Goal: Information Seeking & Learning: Learn about a topic

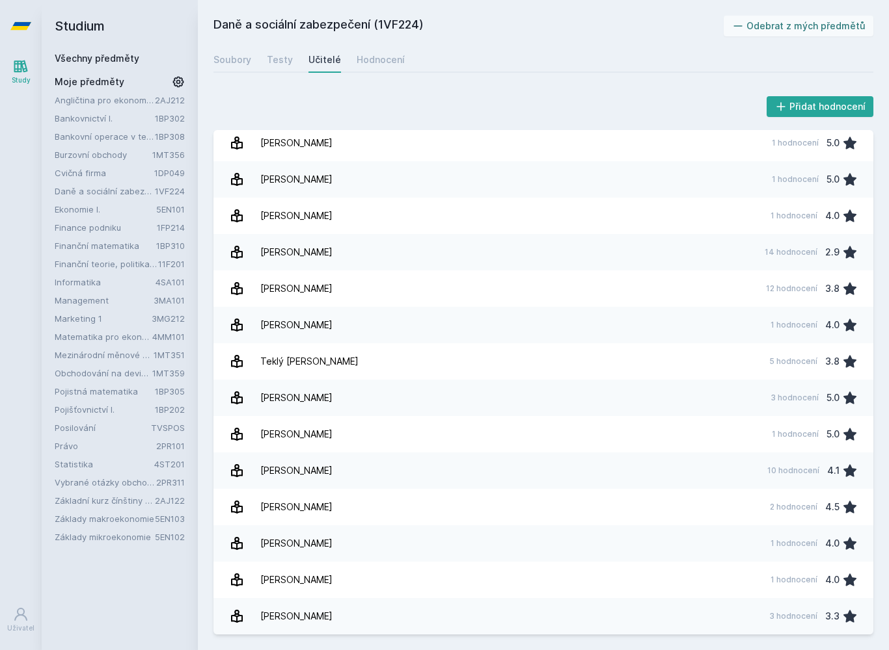
scroll to position [588, 0]
click at [516, 468] on link "[PERSON_NAME] 10 hodnocení 4.1" at bounding box center [543, 471] width 660 height 36
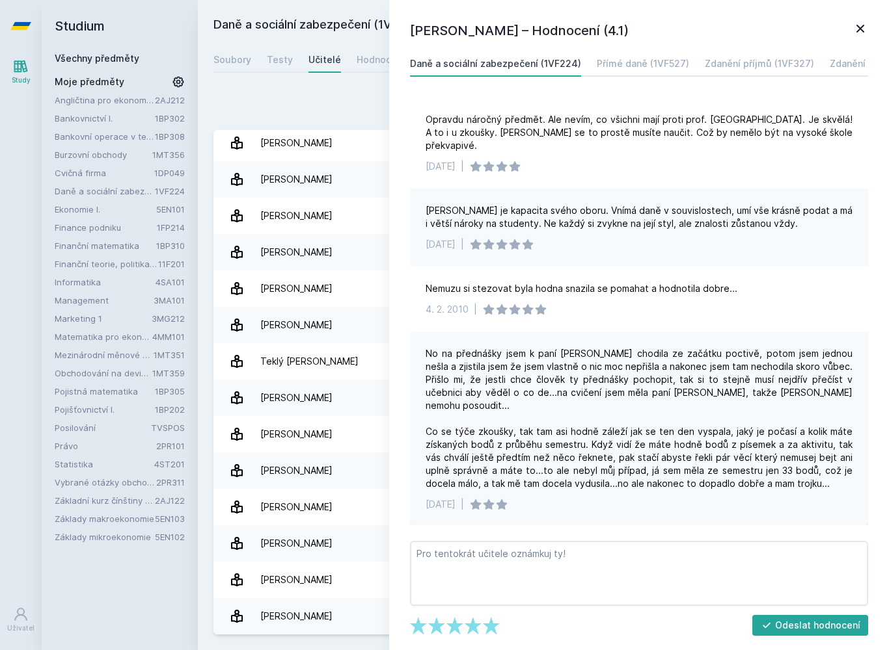
click at [349, 452] on link "[PERSON_NAME] 1 hodnocení 5.0" at bounding box center [543, 434] width 660 height 36
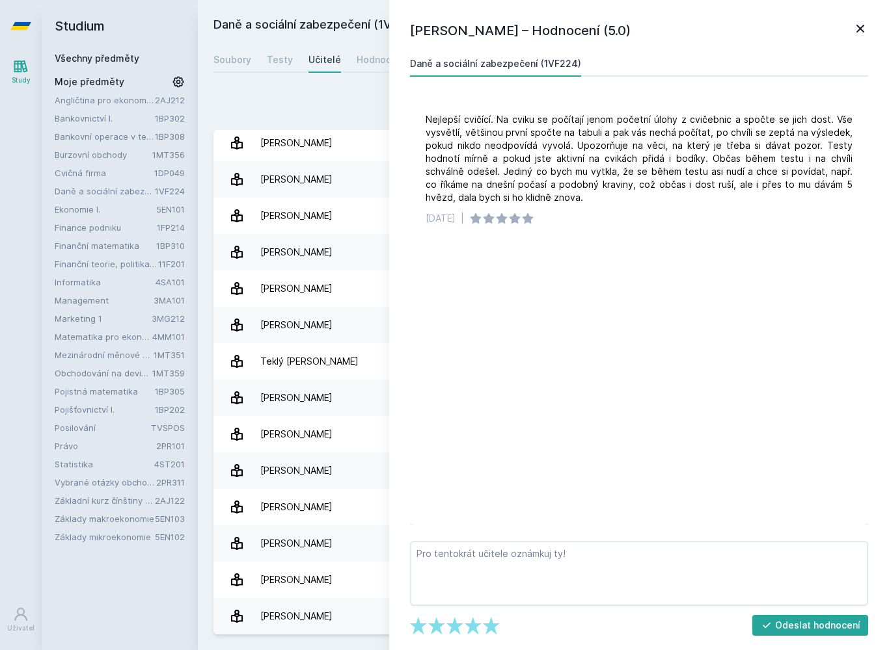
click at [866, 25] on icon at bounding box center [860, 29] width 16 height 16
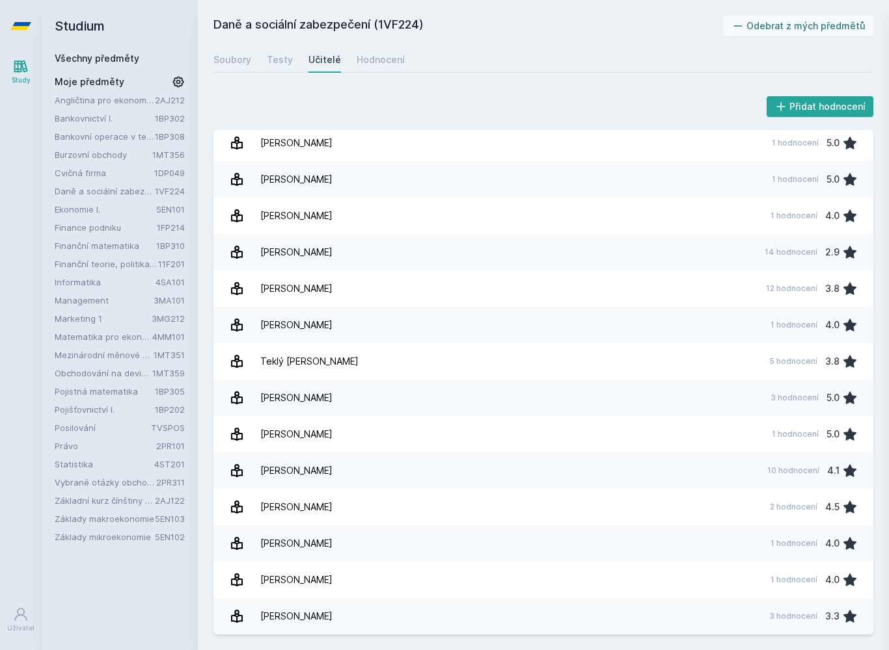
click at [396, 263] on link "[PERSON_NAME] 14 hodnocení 2.9" at bounding box center [543, 252] width 660 height 36
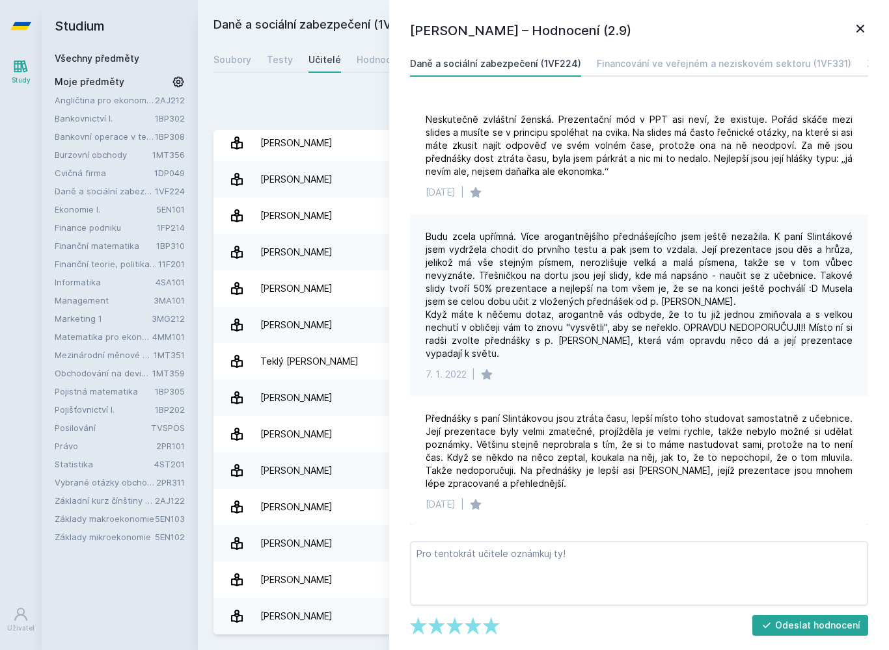
click at [858, 24] on icon at bounding box center [860, 29] width 16 height 16
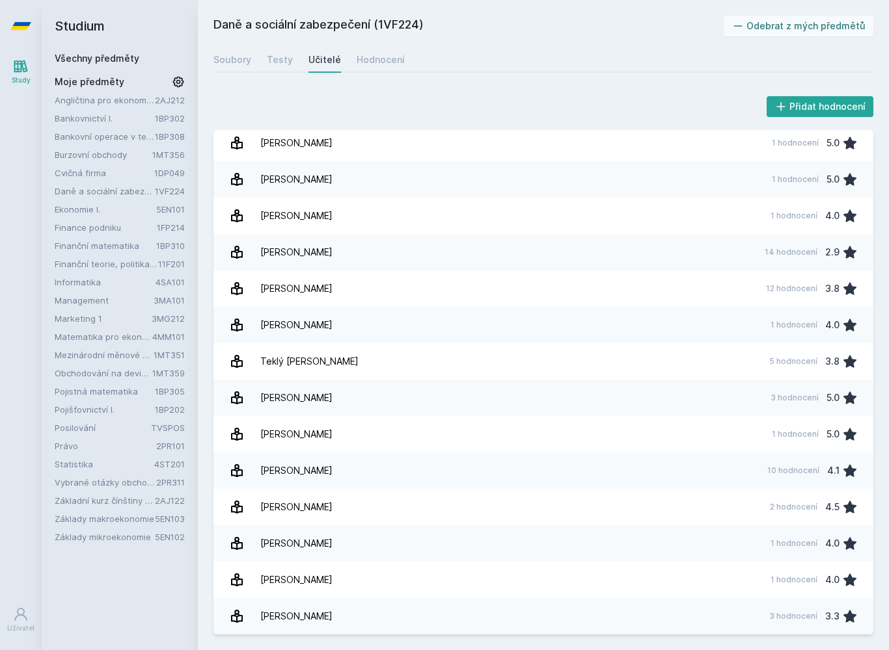
click at [707, 413] on link "[PERSON_NAME] 3 hodnocení 5.0" at bounding box center [543, 398] width 660 height 36
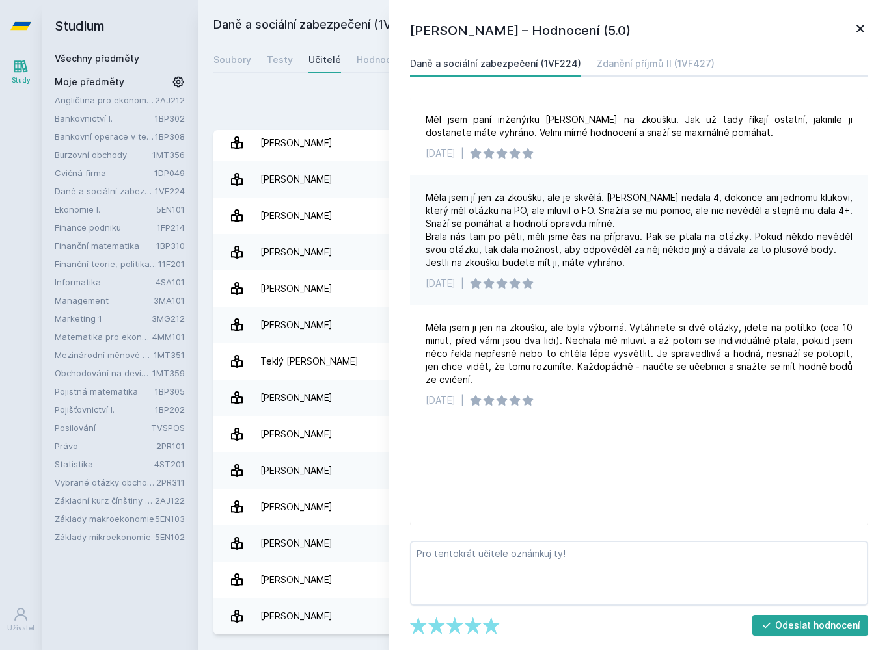
click at [864, 25] on icon at bounding box center [860, 29] width 16 height 16
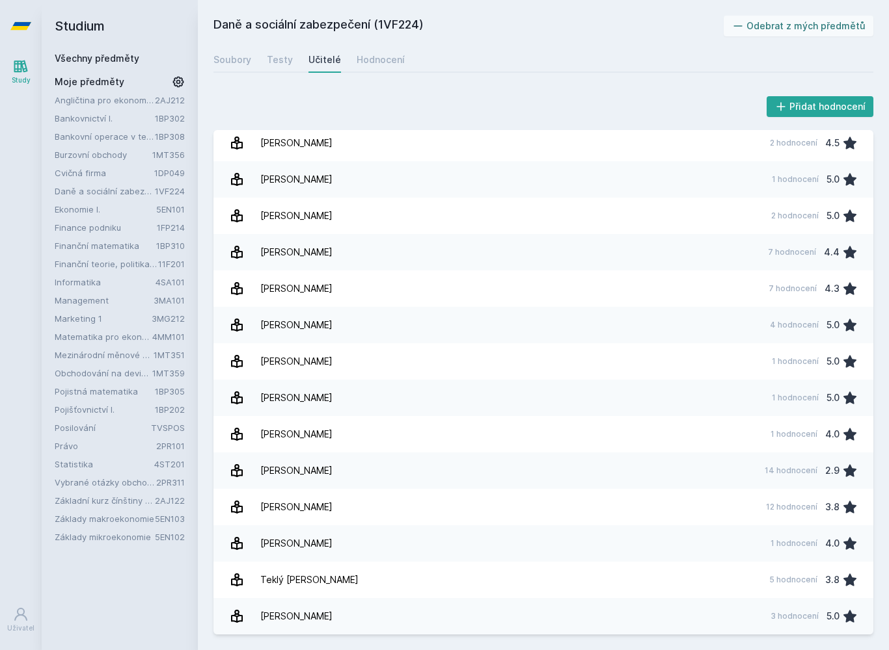
scroll to position [370, 0]
click at [382, 63] on div "Hodnocení" at bounding box center [380, 59] width 48 height 13
